Goal: Task Accomplishment & Management: Use online tool/utility

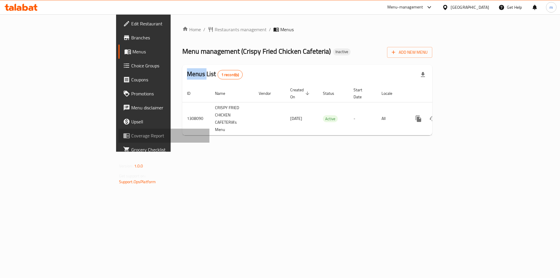
click at [118, 141] on link "Coverage Report" at bounding box center [163, 136] width 91 height 14
click at [428, 55] on span "Add New Menu" at bounding box center [410, 52] width 36 height 7
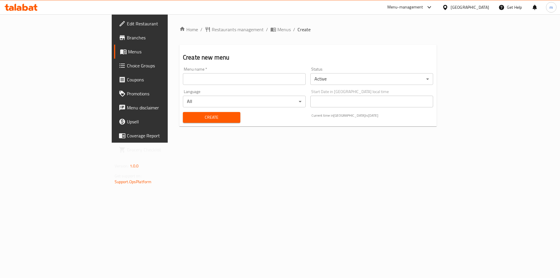
click at [183, 81] on input "text" at bounding box center [244, 79] width 123 height 12
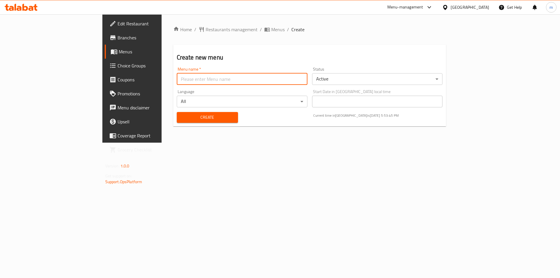
type input "Final Menu"
click at [181, 118] on span "Create" at bounding box center [207, 117] width 52 height 7
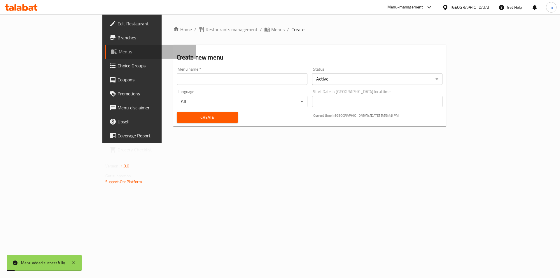
click at [119, 54] on span "Menus" at bounding box center [155, 51] width 73 height 7
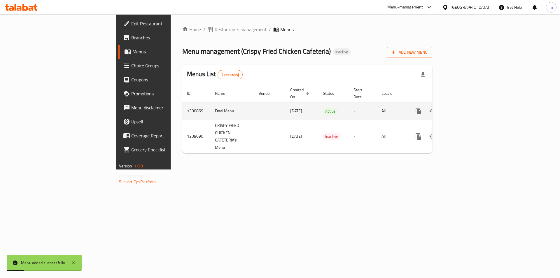
click at [464, 108] on icon "enhanced table" at bounding box center [460, 111] width 7 height 7
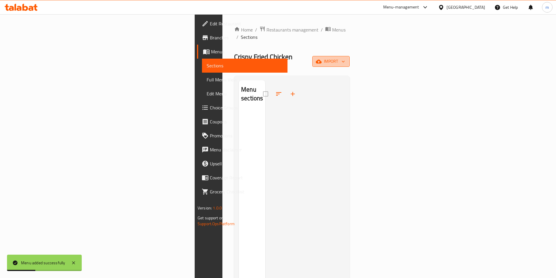
click at [345, 58] on span "import" at bounding box center [331, 61] width 28 height 7
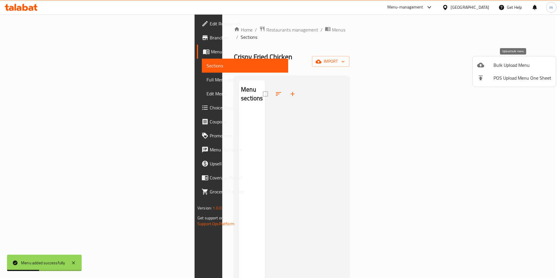
click at [476, 62] on li "Bulk Upload Menu" at bounding box center [514, 65] width 83 height 13
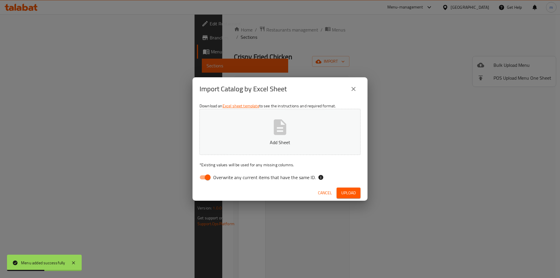
click at [214, 180] on span "Overwrite any current items that have the same ID." at bounding box center [264, 177] width 102 height 7
click at [214, 180] on input "Overwrite any current items that have the same ID." at bounding box center [207, 177] width 33 height 11
checkbox input "false"
click at [247, 140] on p "Add Sheet" at bounding box center [280, 142] width 143 height 7
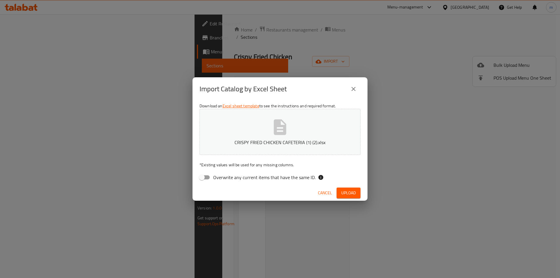
click at [227, 150] on button "CRISPY FRIED CHICKEN CAFETERIA (1) (2).xlsx" at bounding box center [280, 132] width 161 height 46
drag, startPoint x: 354, startPoint y: 196, endPoint x: 349, endPoint y: 196, distance: 4.7
click at [354, 196] on span "Upload" at bounding box center [348, 192] width 15 height 7
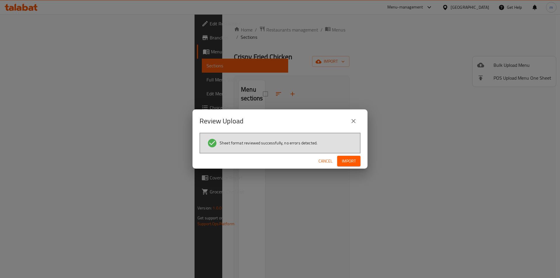
click at [361, 160] on div "Cancel Import" at bounding box center [280, 160] width 175 height 15
click at [353, 160] on span "Import" at bounding box center [349, 161] width 14 height 7
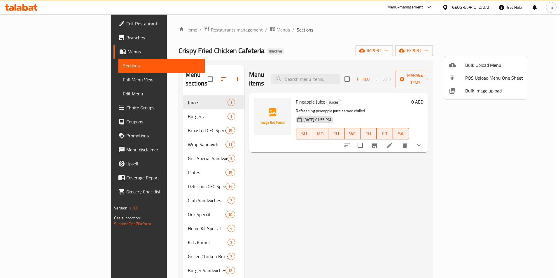
click at [258, 184] on div at bounding box center [280, 139] width 560 height 278
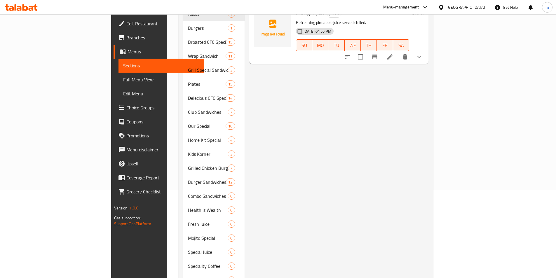
scroll to position [121, 0]
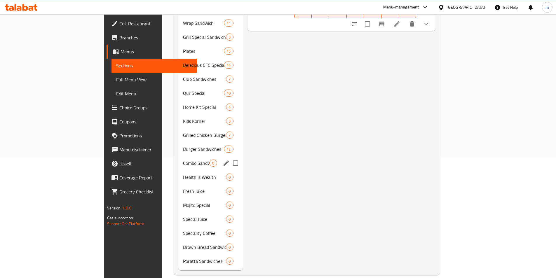
click at [229, 157] on input "Menu sections" at bounding box center [235, 163] width 12 height 12
checkbox input "true"
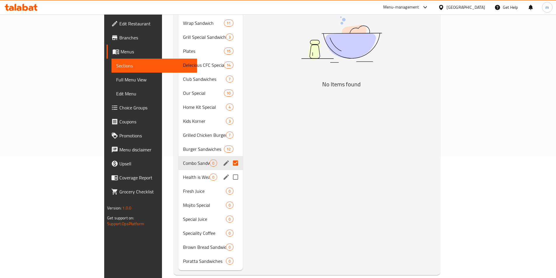
click at [229, 171] on input "Menu sections" at bounding box center [235, 177] width 12 height 12
checkbox input "true"
click at [229, 185] on input "Menu sections" at bounding box center [235, 191] width 12 height 12
checkbox input "true"
click at [229, 199] on input "Menu sections" at bounding box center [235, 205] width 12 height 12
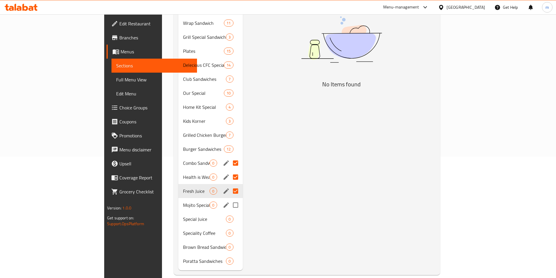
checkbox input "true"
click at [229, 213] on input "Menu sections" at bounding box center [235, 219] width 12 height 12
checkbox input "true"
click at [229, 227] on input "Menu sections" at bounding box center [235, 233] width 12 height 12
checkbox input "true"
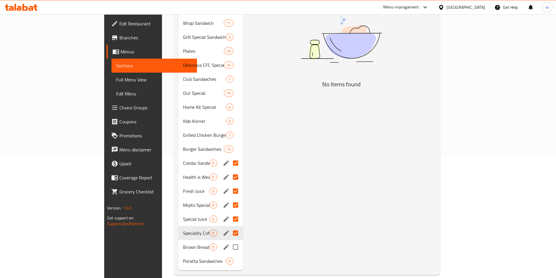
click at [229, 241] on input "Menu sections" at bounding box center [235, 247] width 12 height 12
checkbox input "true"
click at [229, 255] on input "Menu sections" at bounding box center [235, 261] width 12 height 12
checkbox input "true"
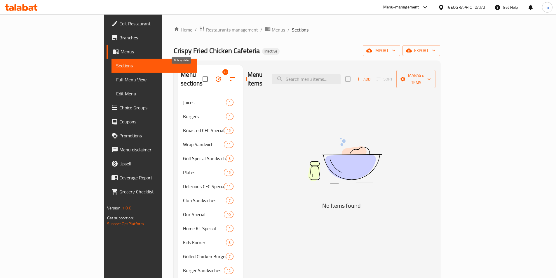
click at [211, 76] on button "button" at bounding box center [218, 79] width 14 height 14
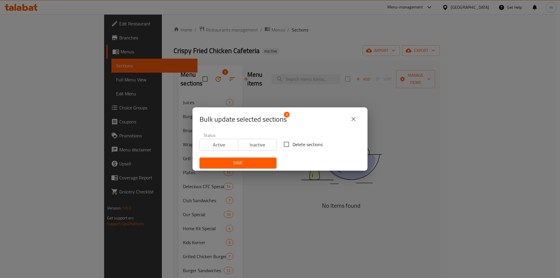
click at [288, 147] on input "Delete sections" at bounding box center [286, 144] width 12 height 12
checkbox input "true"
click at [260, 160] on span "Save" at bounding box center [238, 162] width 68 height 7
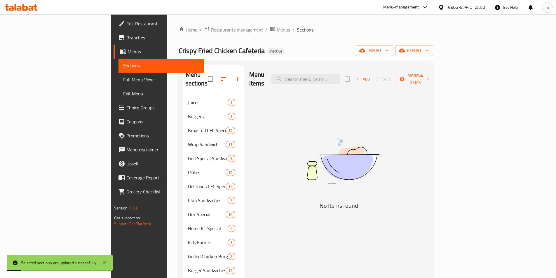
click at [126, 106] on span "Choice Groups" at bounding box center [162, 107] width 73 height 7
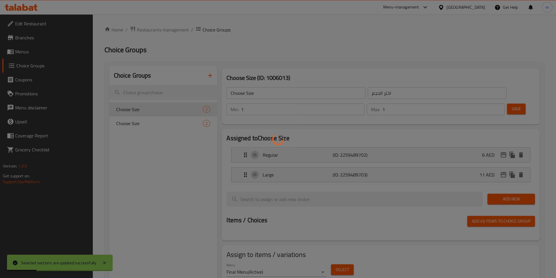
click at [210, 74] on div at bounding box center [278, 139] width 556 height 278
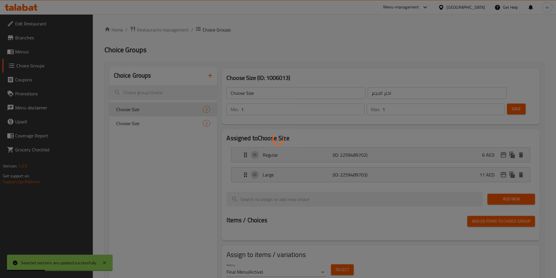
click at [210, 74] on div at bounding box center [278, 139] width 556 height 278
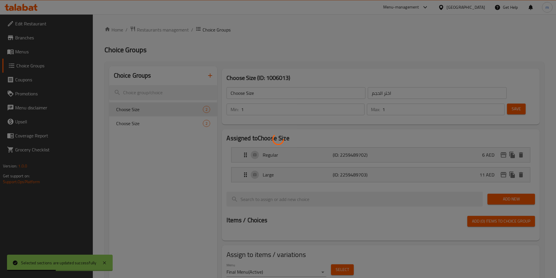
click at [210, 74] on div at bounding box center [278, 139] width 556 height 278
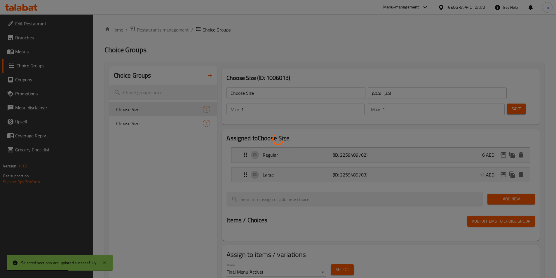
click at [210, 74] on div at bounding box center [278, 139] width 556 height 278
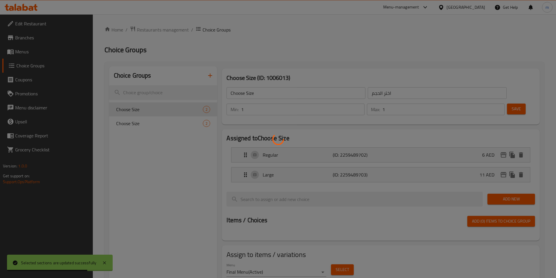
click at [210, 74] on div at bounding box center [278, 139] width 556 height 278
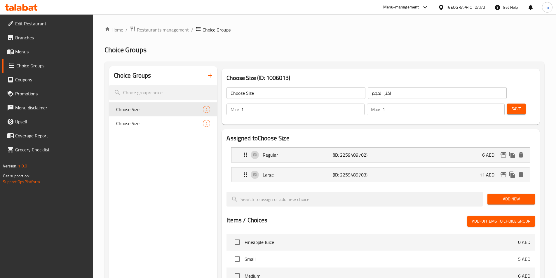
click at [213, 76] on icon "button" at bounding box center [210, 75] width 7 height 7
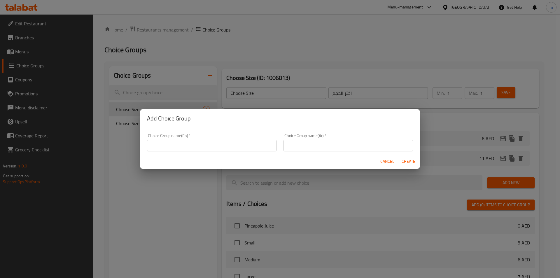
click at [218, 141] on input "text" at bounding box center [212, 146] width 130 height 12
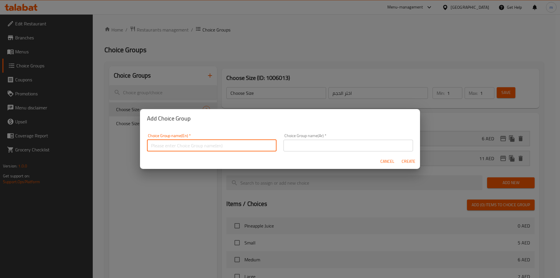
type input "Your Choice Of"
click at [319, 144] on input "text" at bounding box center [349, 146] width 130 height 12
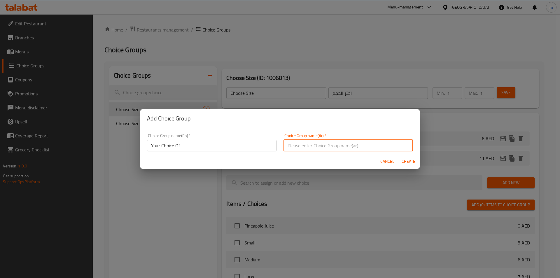
type input "اختيارك من"
click at [408, 161] on span "Create" at bounding box center [408, 161] width 14 height 7
type input "Your Choice Of"
type input "اختيارك من"
type input "0"
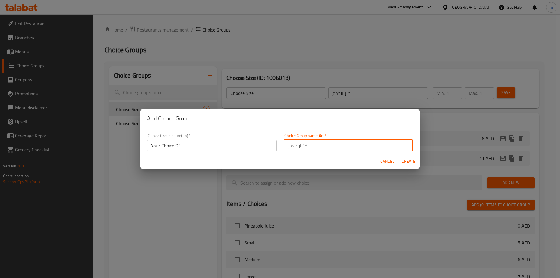
type input "0"
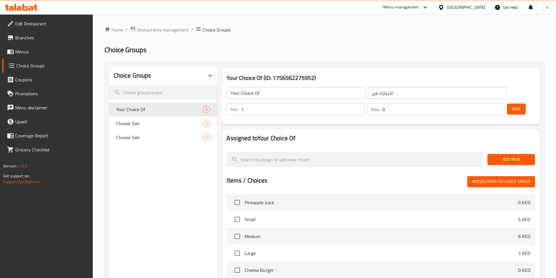
type input "1"
click at [364, 104] on input "1" at bounding box center [302, 110] width 123 height 12
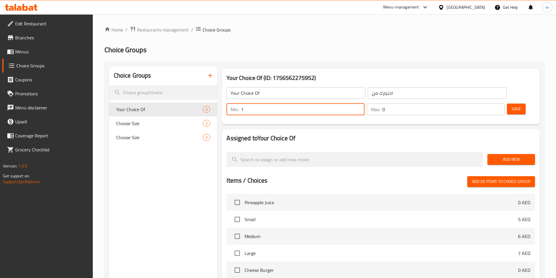
type input "1"
click at [488, 104] on input "1" at bounding box center [443, 110] width 122 height 12
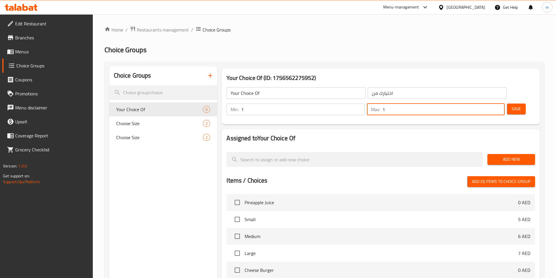
click at [500, 156] on span "Add New" at bounding box center [511, 159] width 38 height 7
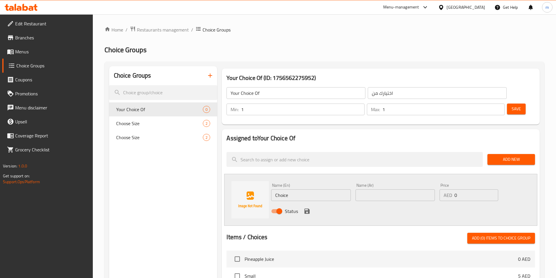
click at [286, 189] on input "Choice" at bounding box center [310, 195] width 79 height 12
paste input "icken"
type input "Chicken"
click at [389, 189] on input "text" at bounding box center [394, 195] width 79 height 12
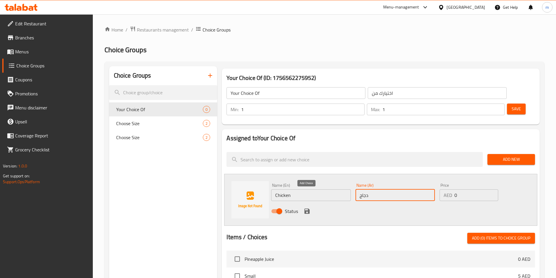
type input "دجاج"
drag, startPoint x: 308, startPoint y: 192, endPoint x: 370, endPoint y: 190, distance: 62.8
click at [308, 209] on icon "save" at bounding box center [306, 211] width 5 height 5
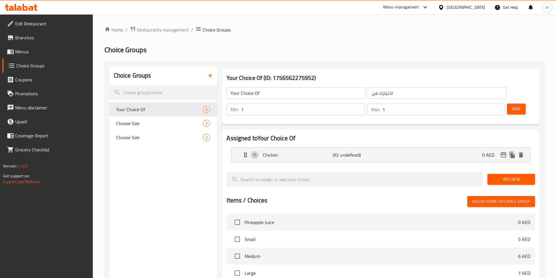
click at [527, 176] on span "Add New" at bounding box center [511, 179] width 38 height 7
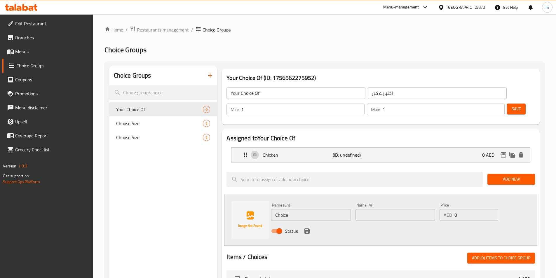
click at [286, 209] on input "Choice" at bounding box center [310, 215] width 79 height 12
paste input "Prawns"
type input "Prawns"
click at [390, 209] on input "text" at bounding box center [394, 215] width 79 height 12
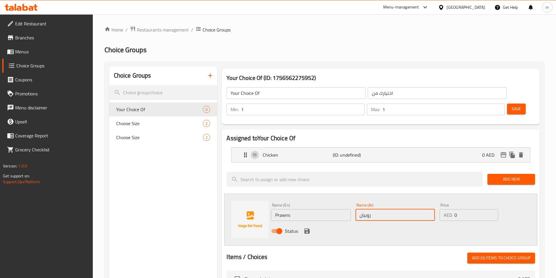
type input "روبيان"
click at [307, 228] on icon "save" at bounding box center [306, 231] width 7 height 7
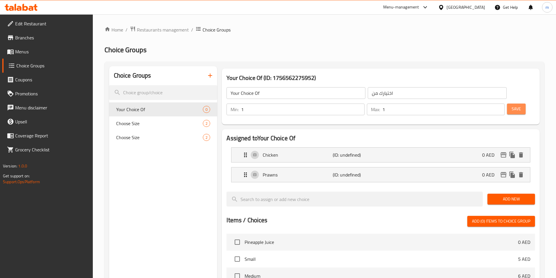
click at [507, 104] on button "Save" at bounding box center [516, 109] width 19 height 11
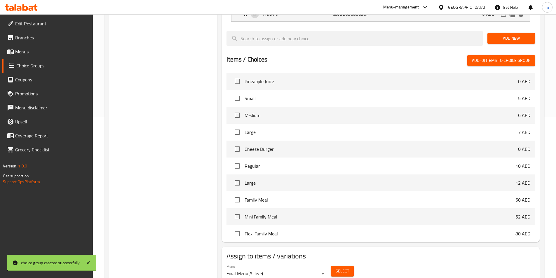
scroll to position [168, 0]
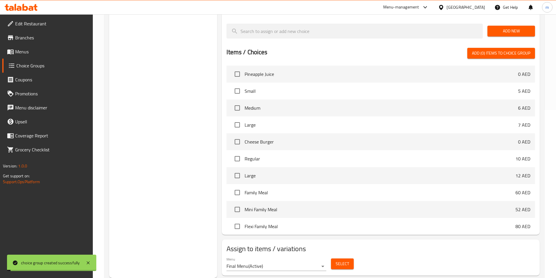
click at [336, 260] on span "Select" at bounding box center [341, 263] width 13 height 7
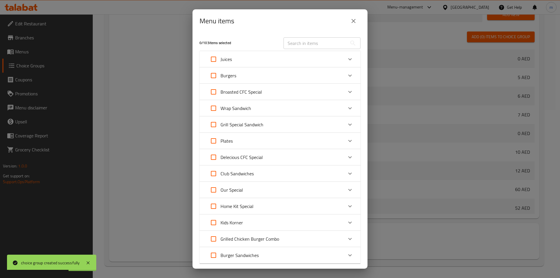
click at [312, 43] on input "text" at bounding box center [316, 43] width 64 height 12
paste input "Dynamite Cheetos"
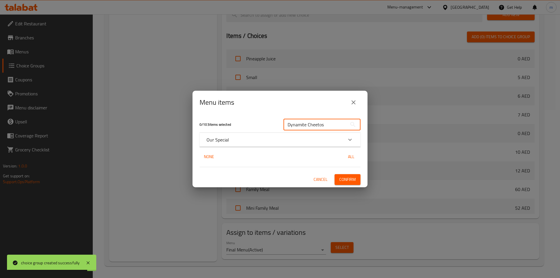
type input "Dynamite Cheetos"
click at [233, 140] on div "Our Special" at bounding box center [275, 139] width 137 height 7
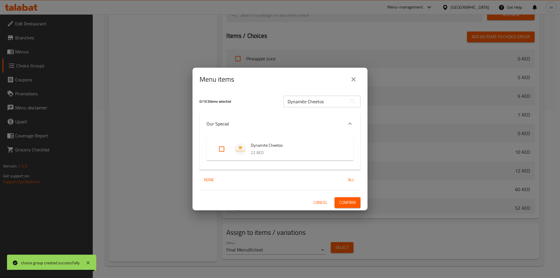
click at [221, 152] on input "Expand" at bounding box center [222, 149] width 14 height 14
checkbox input "true"
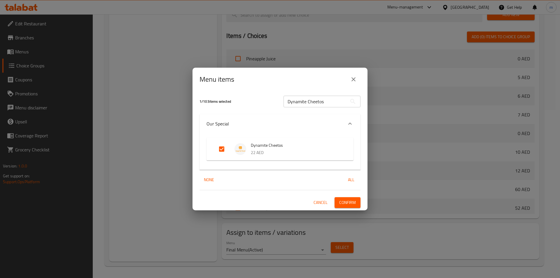
click at [360, 203] on button "Confirm" at bounding box center [348, 202] width 26 height 11
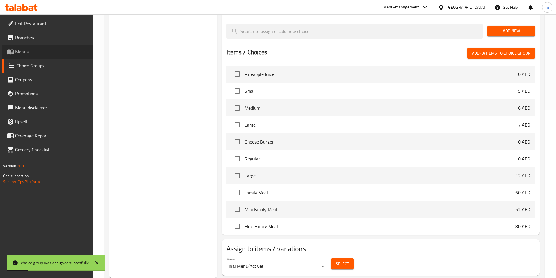
click at [32, 52] on span "Menus" at bounding box center [51, 51] width 73 height 7
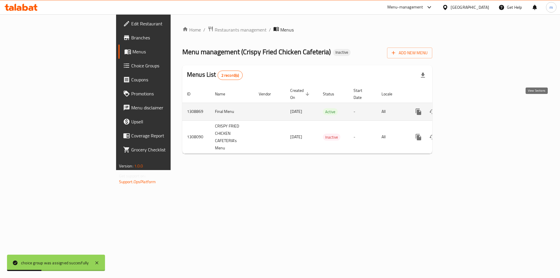
click at [463, 109] on icon "enhanced table" at bounding box center [460, 111] width 5 height 5
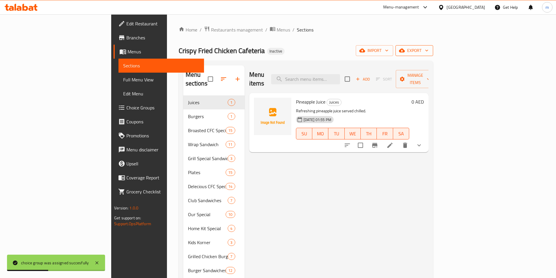
click at [433, 47] on button "export" at bounding box center [414, 50] width 38 height 11
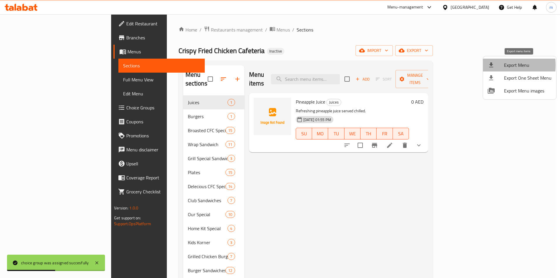
click at [492, 65] on icon at bounding box center [491, 64] width 4 height 5
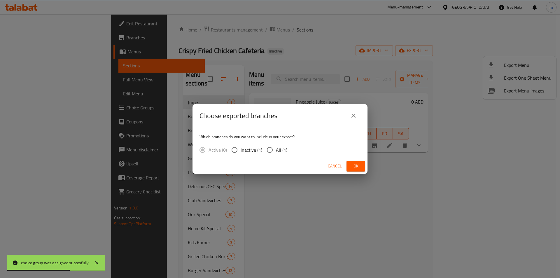
drag, startPoint x: 283, startPoint y: 148, endPoint x: 333, endPoint y: 162, distance: 52.1
click at [283, 148] on span "All (1)" at bounding box center [281, 149] width 11 height 7
click at [276, 148] on input "All (1)" at bounding box center [270, 150] width 12 height 12
radio input "true"
click at [356, 169] on span "Ok" at bounding box center [355, 165] width 9 height 7
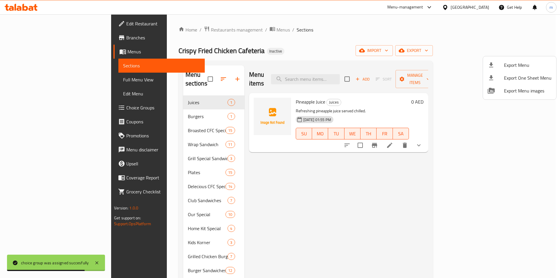
click at [43, 68] on div at bounding box center [280, 139] width 560 height 278
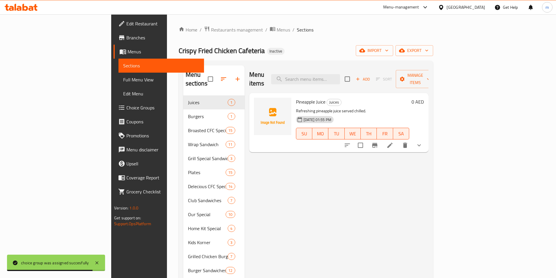
drag, startPoint x: 43, startPoint y: 68, endPoint x: 40, endPoint y: 69, distance: 3.1
click at [123, 68] on span "Sections" at bounding box center [161, 65] width 76 height 7
click at [123, 80] on span "Full Menu View" at bounding box center [161, 79] width 76 height 7
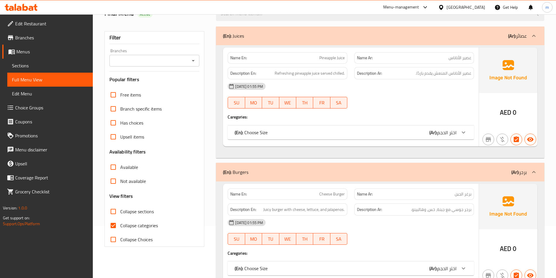
scroll to position [88, 0]
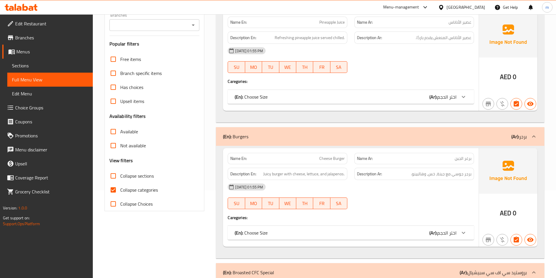
click at [114, 187] on input "Collapse categories" at bounding box center [113, 190] width 14 height 14
checkbox input "false"
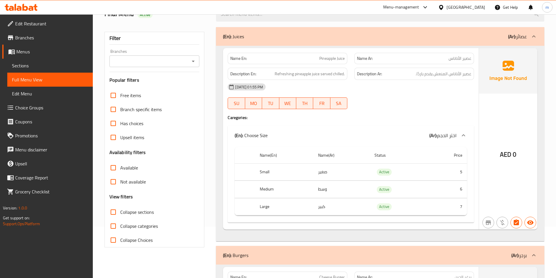
scroll to position [0, 0]
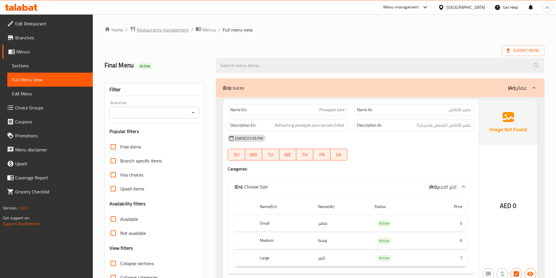
click at [176, 28] on span "Restaurants management" at bounding box center [163, 29] width 52 height 7
